Goal: Obtain resource: Download file/media

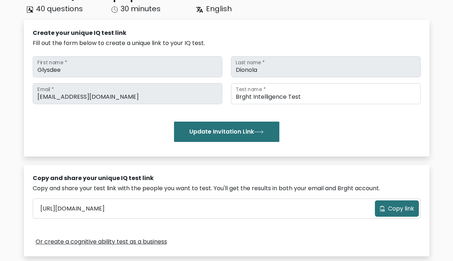
scroll to position [78, 0]
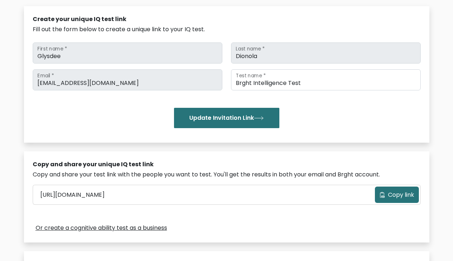
click at [396, 195] on span "Copy link" at bounding box center [401, 195] width 26 height 9
click at [378, 170] on div "Copy and share your test link with the people you want to test. You'll get the …" at bounding box center [227, 174] width 388 height 9
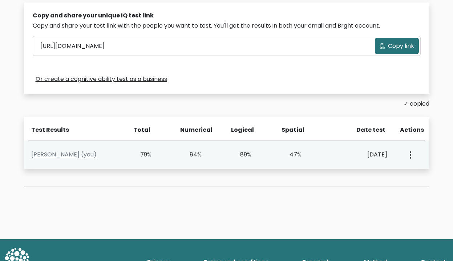
scroll to position [227, 0]
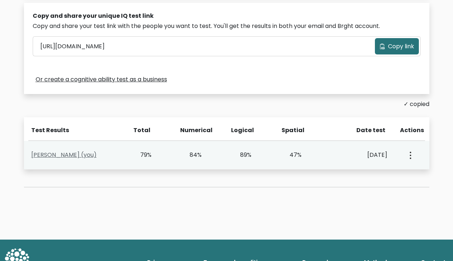
click at [79, 155] on link "[PERSON_NAME] (you)" at bounding box center [63, 155] width 65 height 8
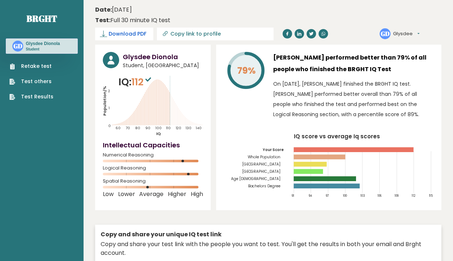
click at [146, 30] on span "Download PDF" at bounding box center [128, 34] width 38 height 8
